Goal: Task Accomplishment & Management: Use online tool/utility

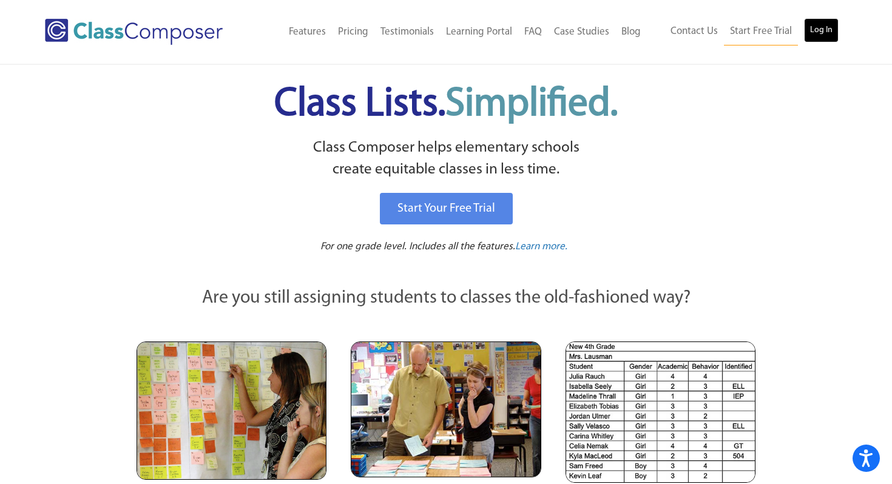
click at [826, 30] on link "Log In" at bounding box center [821, 30] width 35 height 24
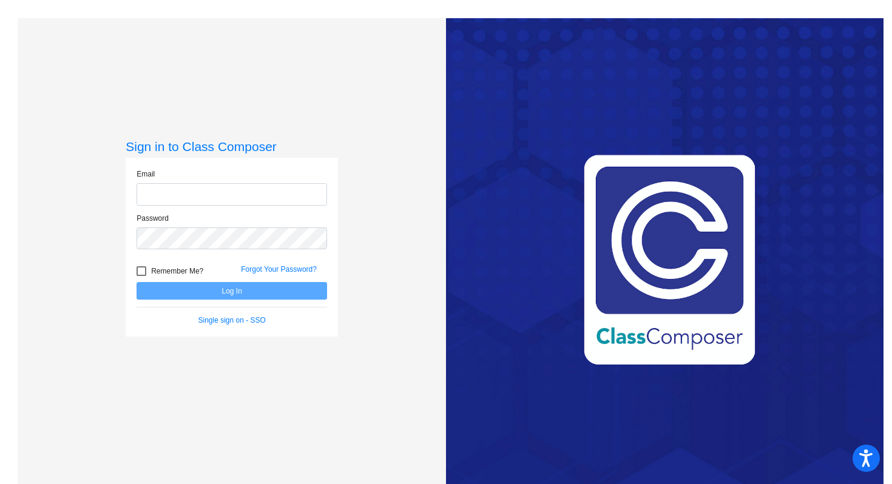
type input "kelly.novotny@lcps.org"
click at [233, 299] on button "Log In" at bounding box center [231, 291] width 190 height 18
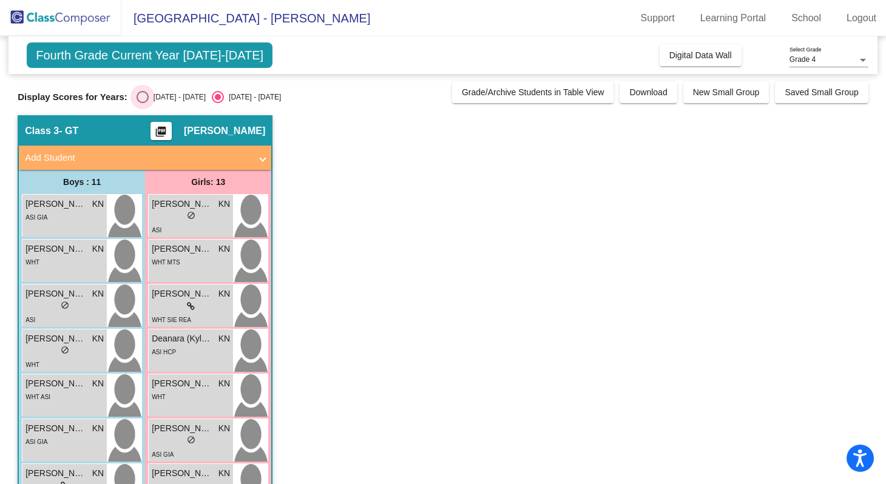
click at [152, 99] on div "2024 - 2025" at bounding box center [177, 97] width 57 height 11
click at [143, 103] on input "2024 - 2025" at bounding box center [142, 103] width 1 height 1
radio input "true"
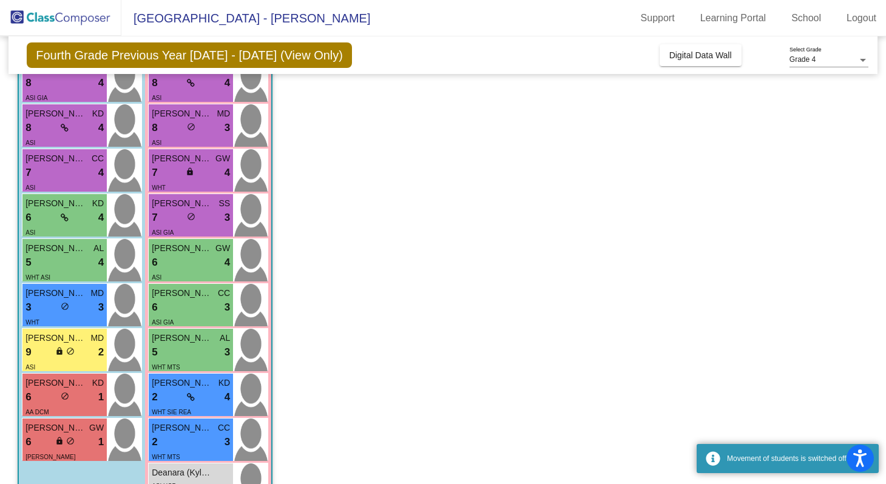
scroll to position [313, 0]
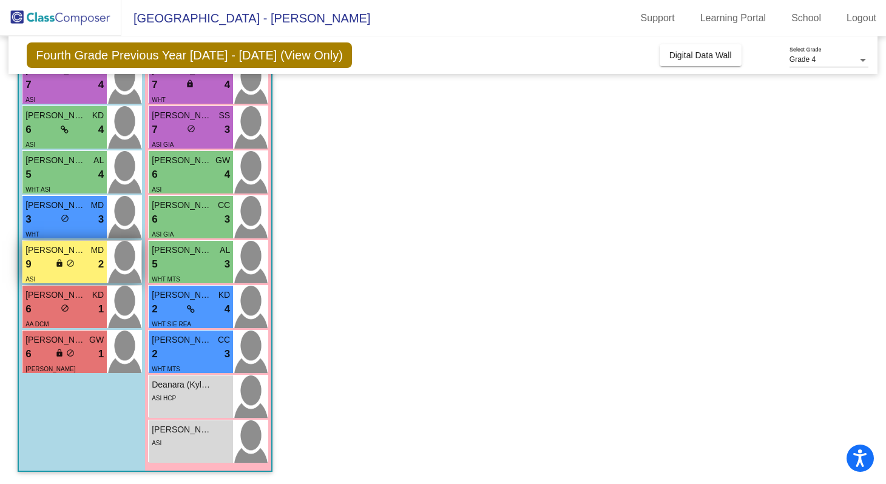
click at [73, 257] on div "9 lock do_not_disturb_alt 2" at bounding box center [64, 265] width 78 height 16
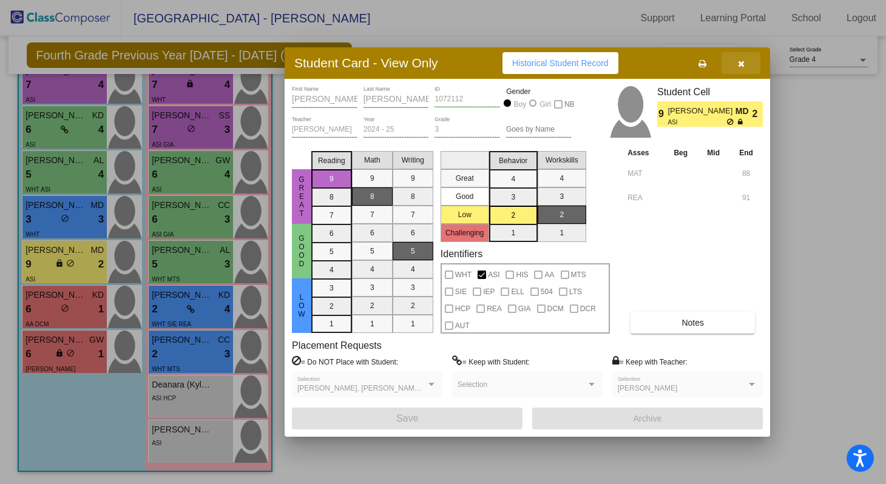
click at [741, 62] on icon "button" at bounding box center [741, 63] width 7 height 8
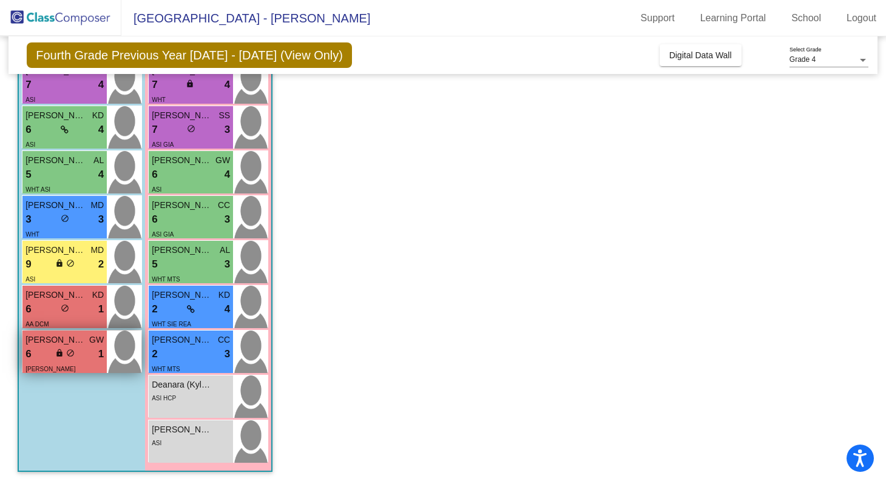
click at [52, 349] on div "6 lock do_not_disturb_alt 1" at bounding box center [64, 354] width 78 height 16
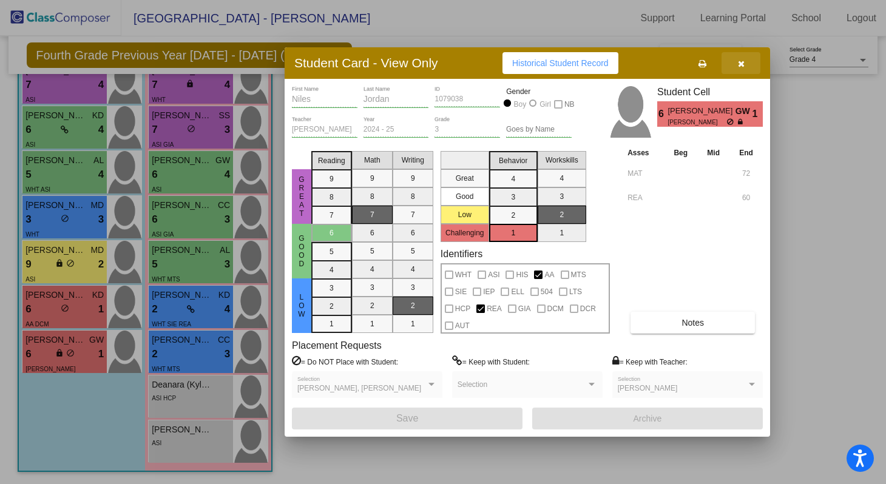
click at [743, 59] on icon "button" at bounding box center [741, 63] width 7 height 8
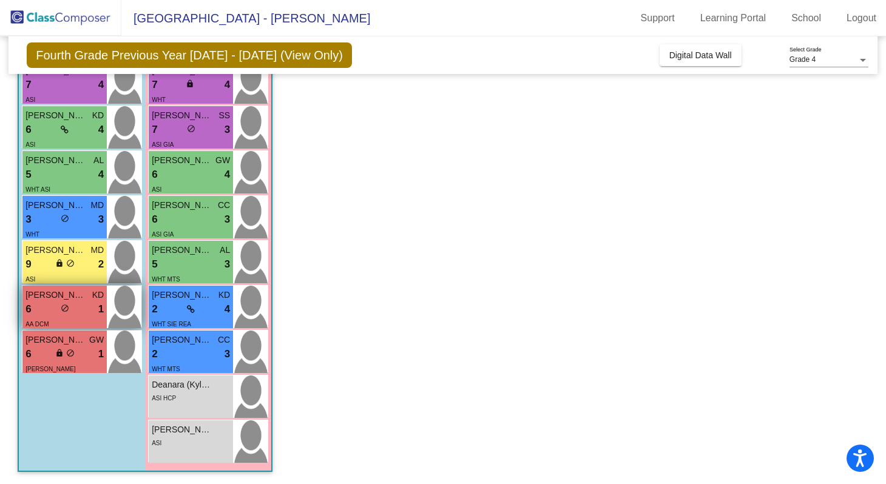
click at [76, 316] on div "6 lock do_not_disturb_alt 1" at bounding box center [64, 309] width 78 height 16
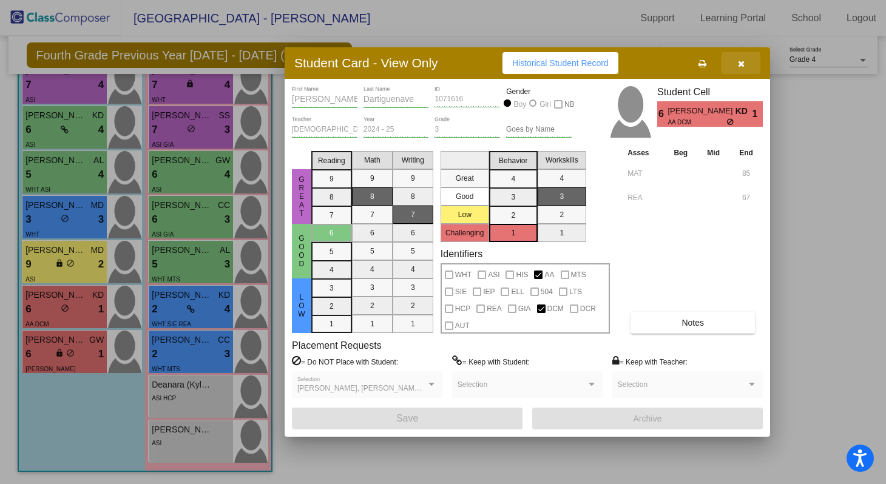
click at [741, 64] on icon "button" at bounding box center [741, 63] width 7 height 8
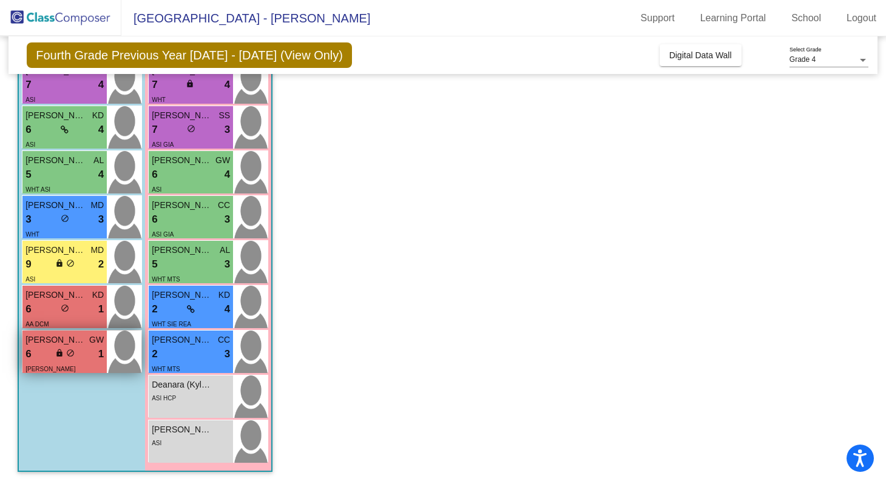
click at [53, 353] on div "6 lock do_not_disturb_alt 1" at bounding box center [64, 354] width 78 height 16
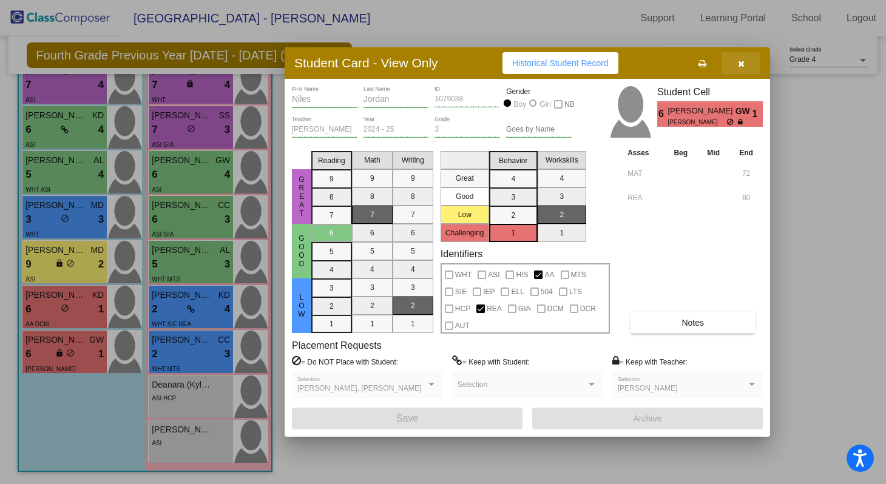
click at [744, 64] on icon "button" at bounding box center [741, 63] width 7 height 8
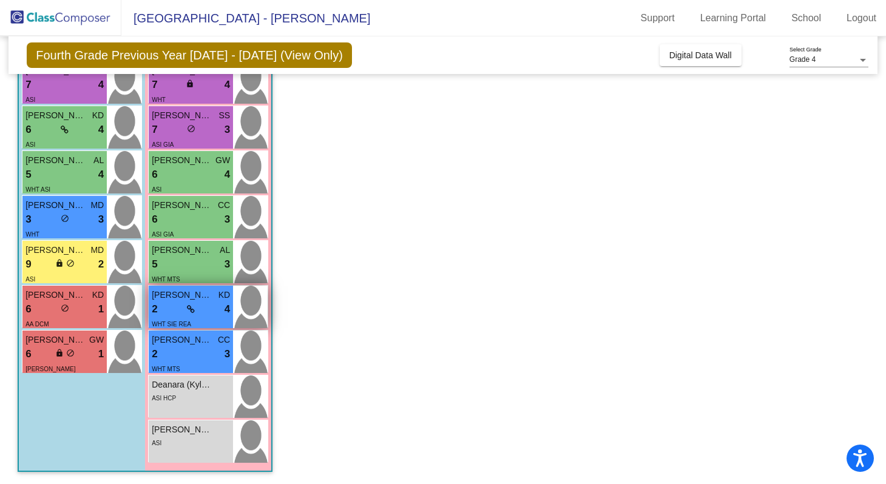
click at [187, 311] on icon at bounding box center [191, 309] width 8 height 8
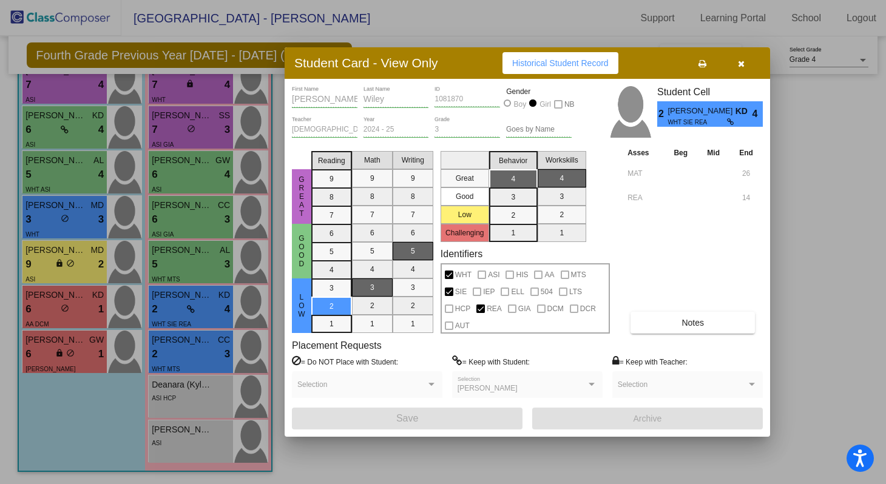
click at [746, 62] on button "button" at bounding box center [740, 63] width 39 height 22
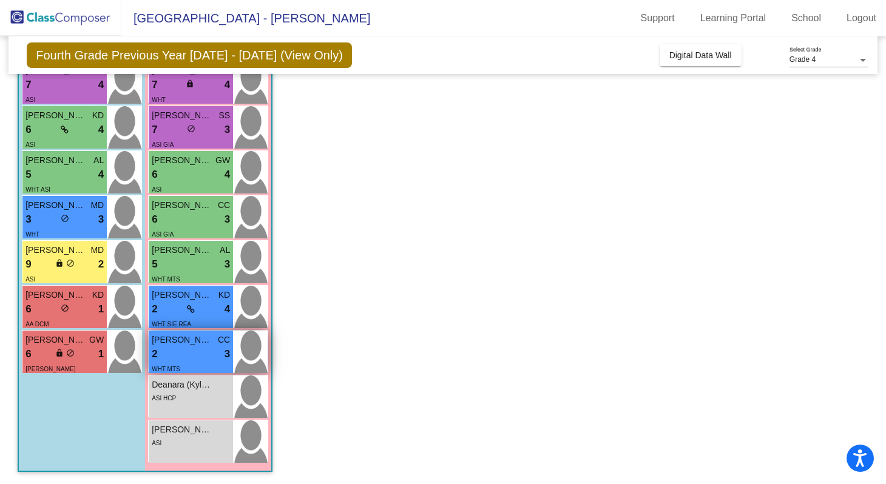
click at [195, 357] on div "2 lock do_not_disturb_alt 3" at bounding box center [191, 354] width 78 height 16
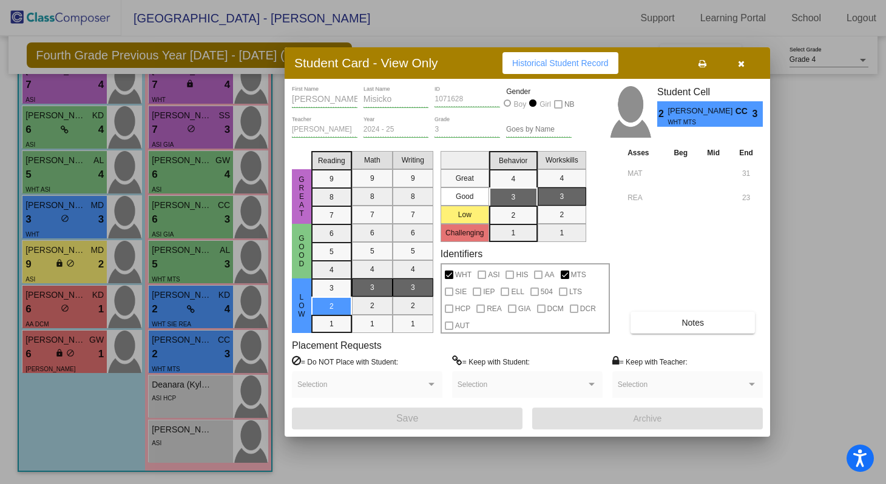
click at [739, 64] on icon "button" at bounding box center [741, 63] width 7 height 8
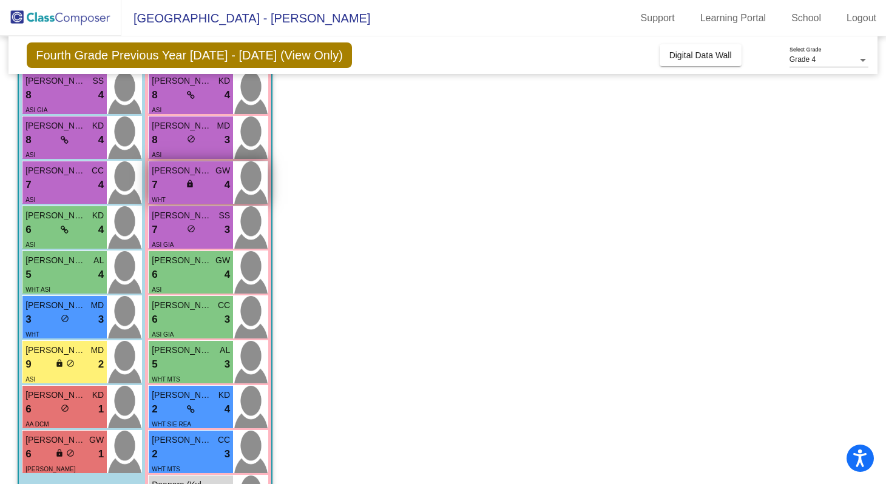
scroll to position [210, 0]
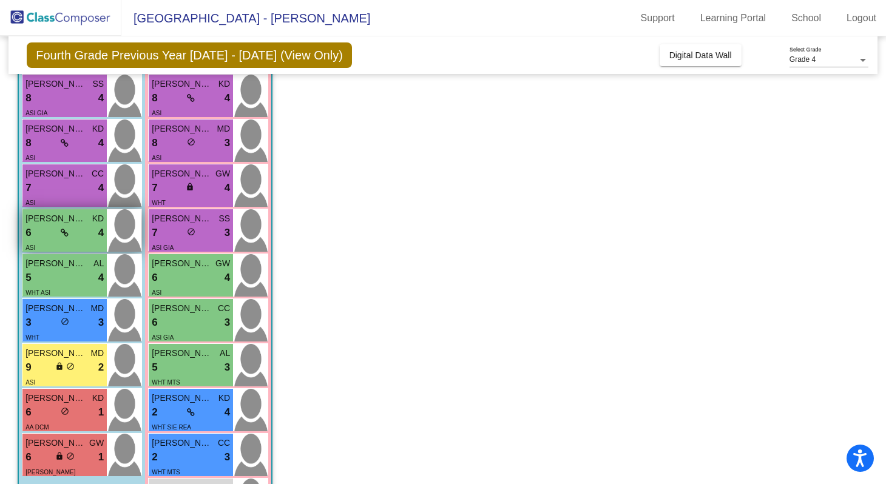
click at [61, 232] on icon at bounding box center [65, 233] width 8 height 8
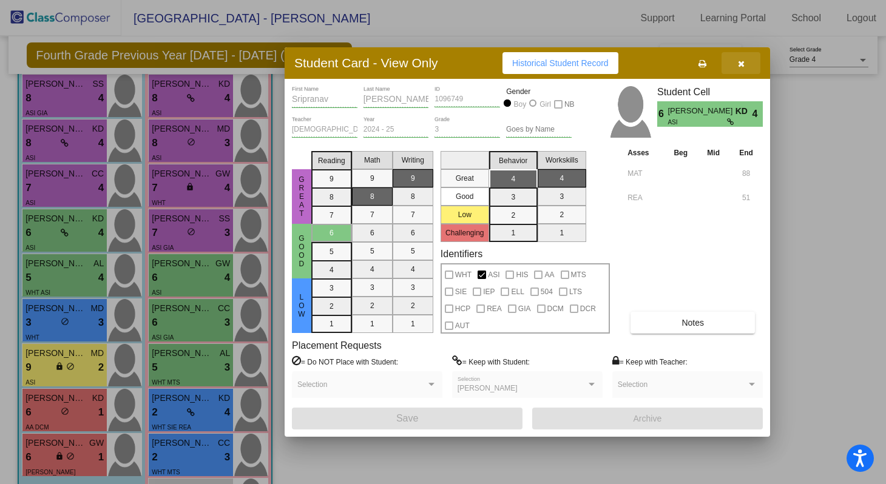
click at [744, 62] on button "button" at bounding box center [740, 63] width 39 height 22
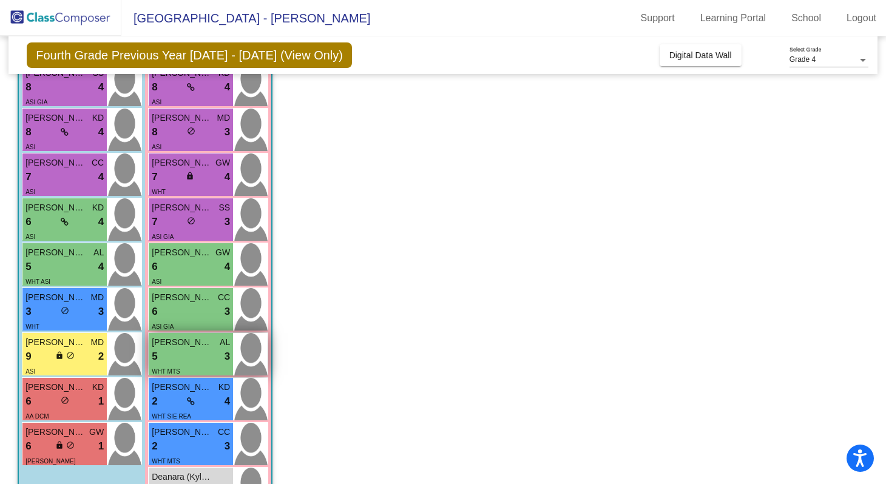
scroll to position [230, 0]
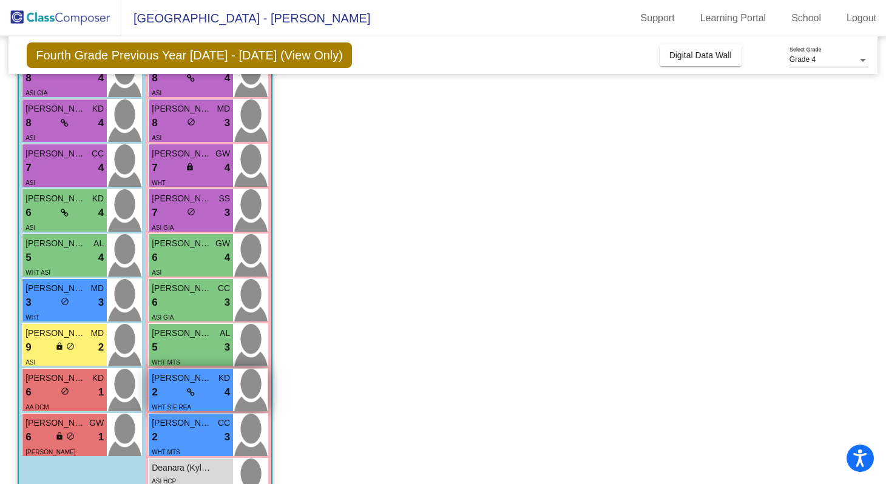
click at [187, 386] on div "lock do_not_disturb_alt" at bounding box center [191, 392] width 8 height 13
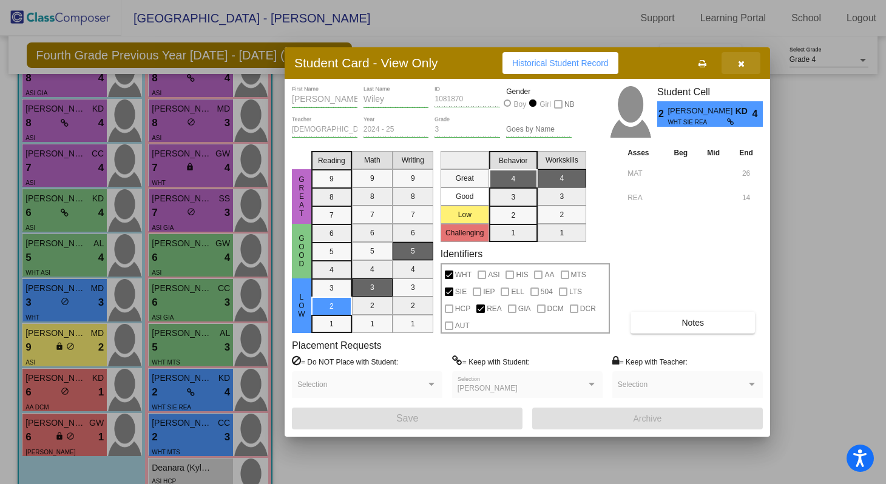
click at [743, 64] on icon "button" at bounding box center [741, 63] width 7 height 8
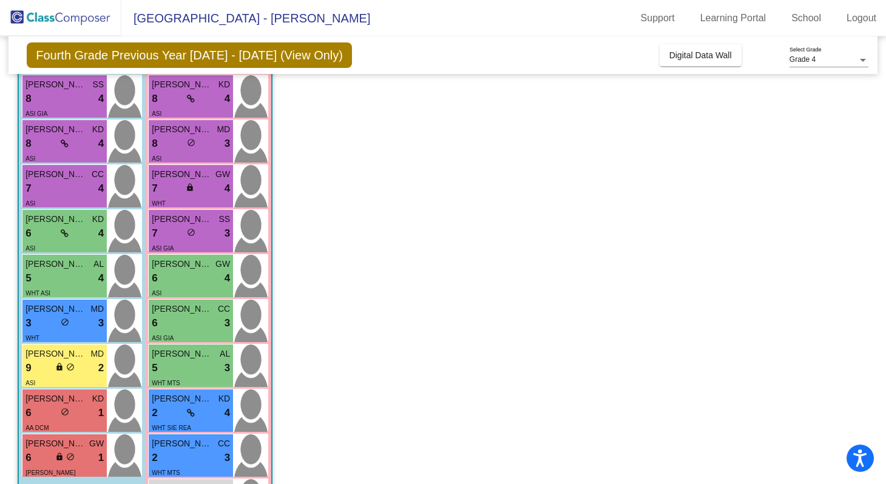
scroll to position [208, 0]
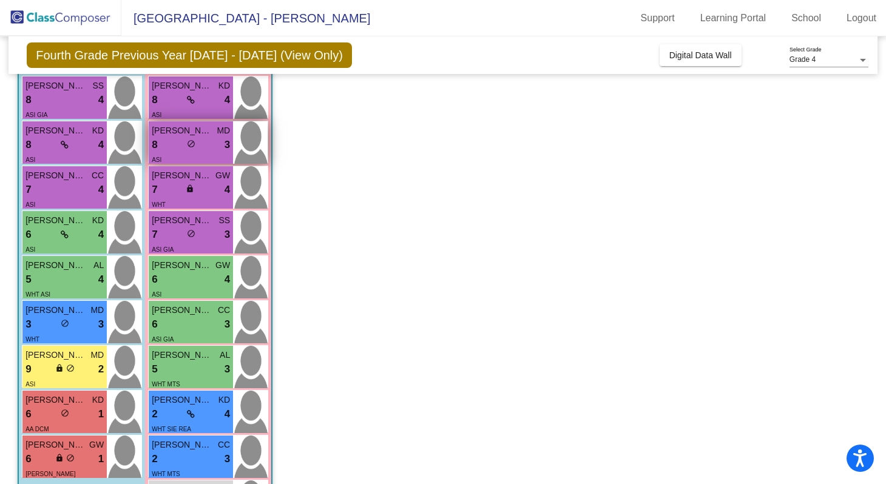
click at [190, 143] on span "do_not_disturb_alt" at bounding box center [191, 144] width 8 height 8
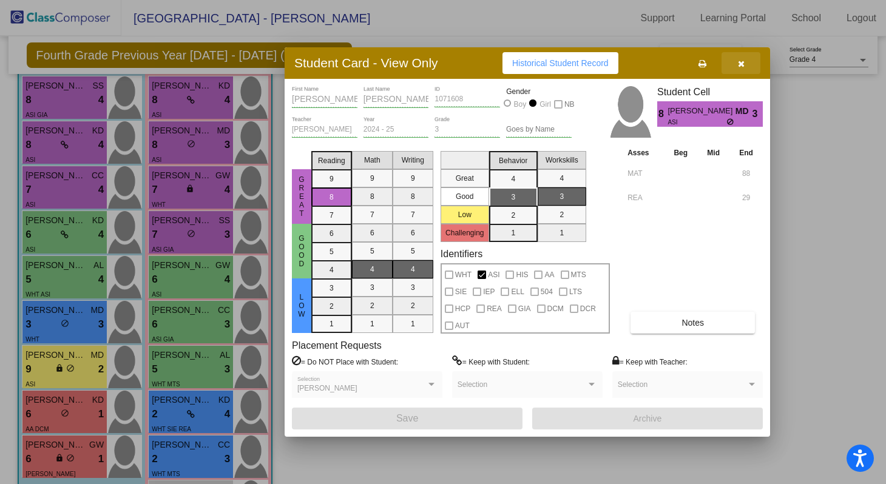
click at [742, 61] on icon "button" at bounding box center [741, 63] width 7 height 8
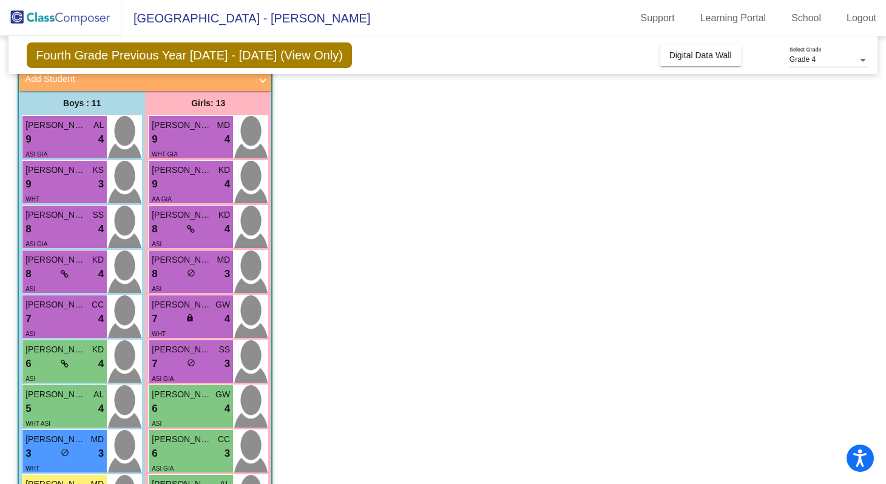
scroll to position [0, 0]
